Goal: Browse casually

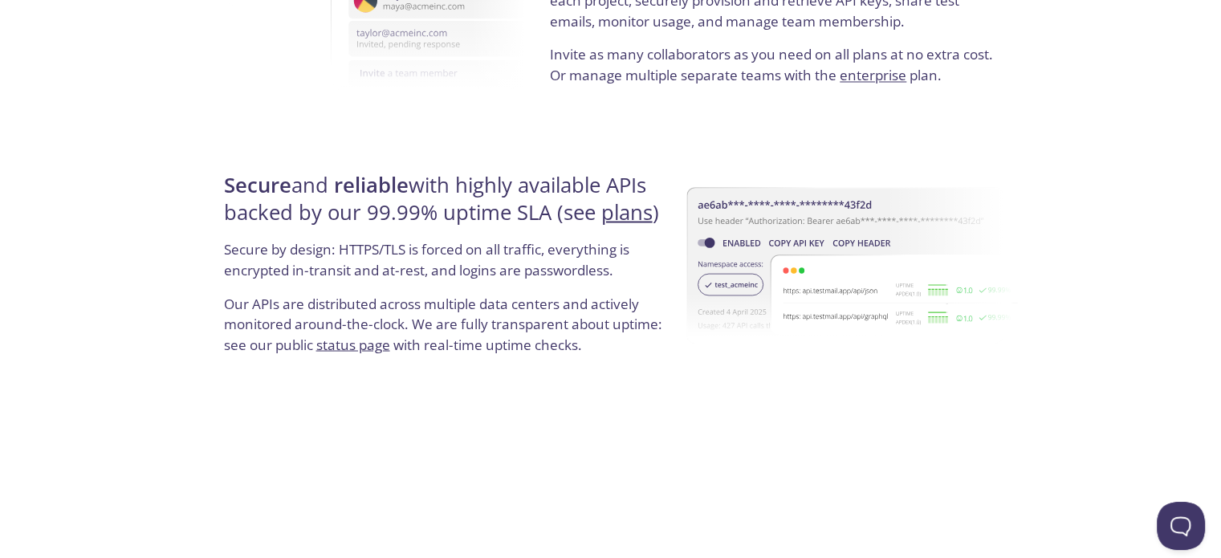
scroll to position [2970, 0]
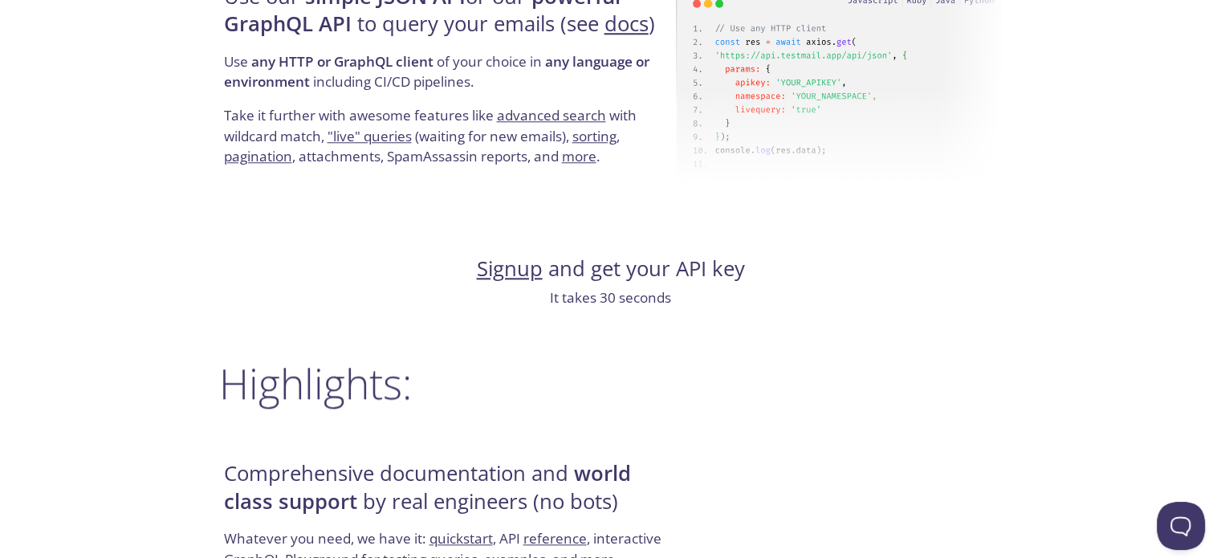
scroll to position [1766, 0]
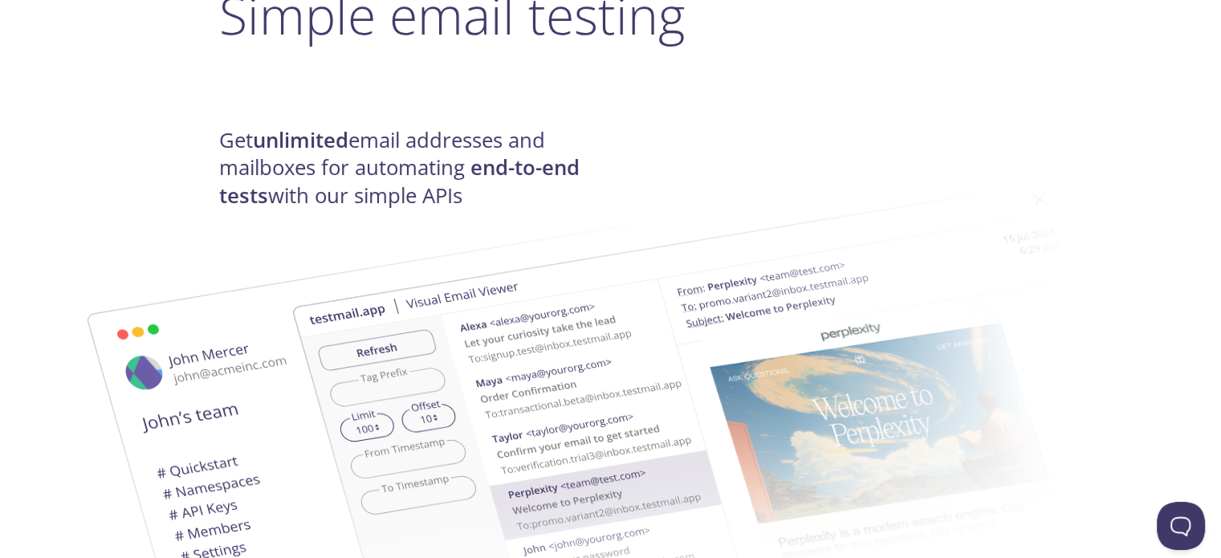
scroll to position [321, 0]
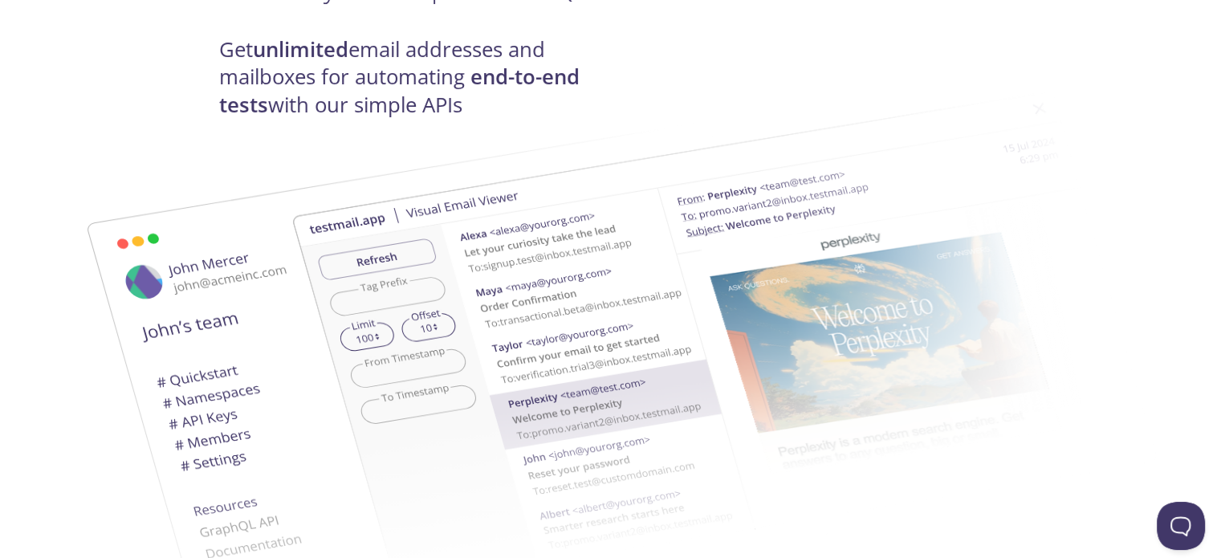
scroll to position [401, 0]
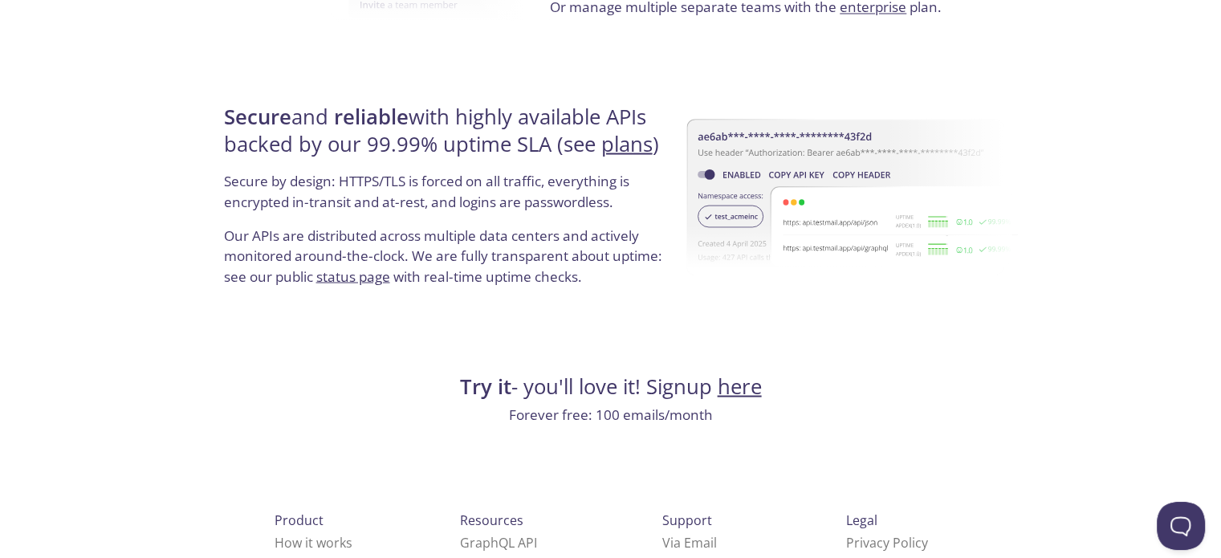
scroll to position [3113, 0]
